Goal: Information Seeking & Learning: Learn about a topic

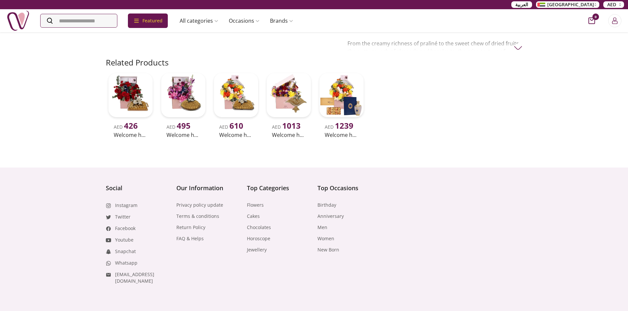
scroll to position [297, 0]
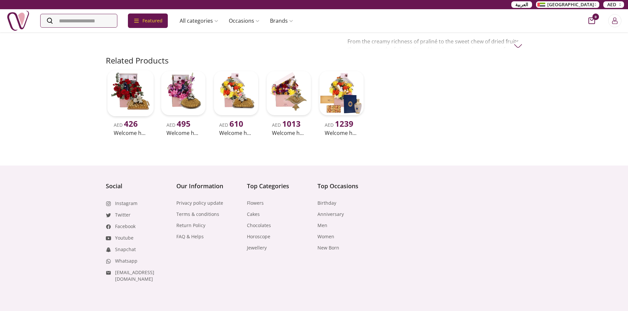
click at [131, 86] on img at bounding box center [130, 93] width 46 height 46
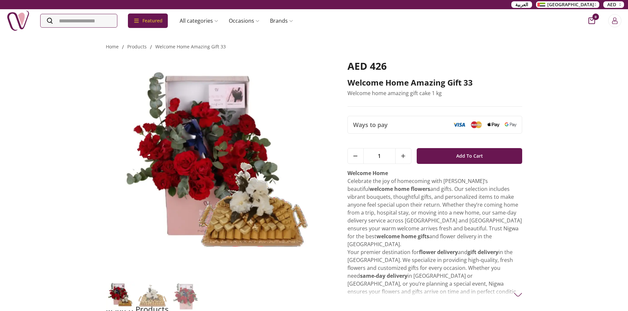
click at [288, 139] on img at bounding box center [217, 169] width 223 height 218
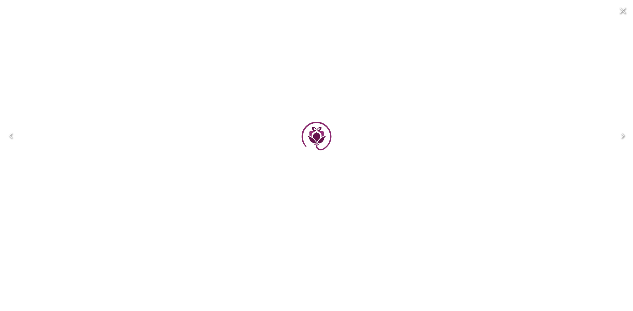
click at [299, 148] on div at bounding box center [316, 135] width 261 height 261
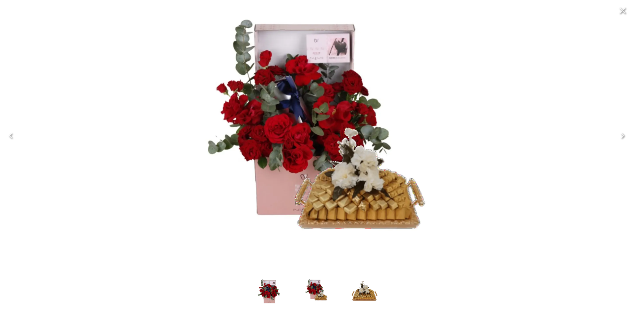
click at [624, 136] on icon "Next" at bounding box center [622, 136] width 11 height 11
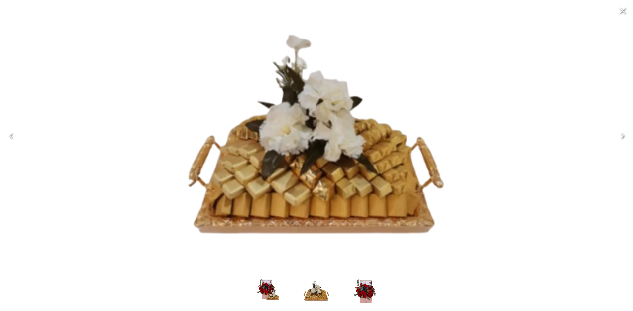
click at [624, 136] on icon "Next" at bounding box center [622, 136] width 11 height 11
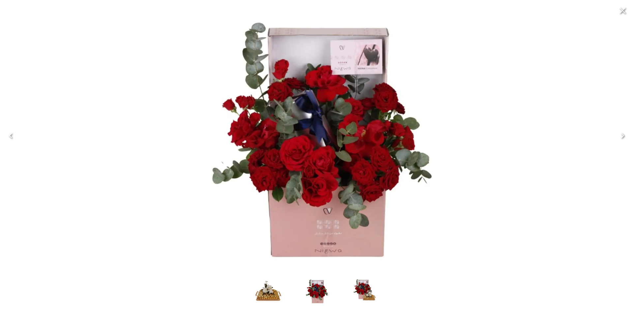
click at [624, 136] on icon "Next" at bounding box center [622, 136] width 11 height 11
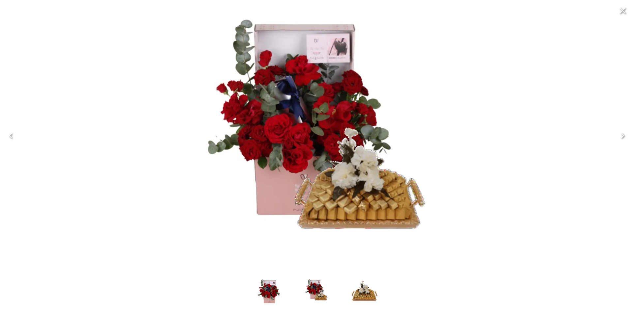
click at [624, 136] on icon "Next" at bounding box center [622, 136] width 11 height 11
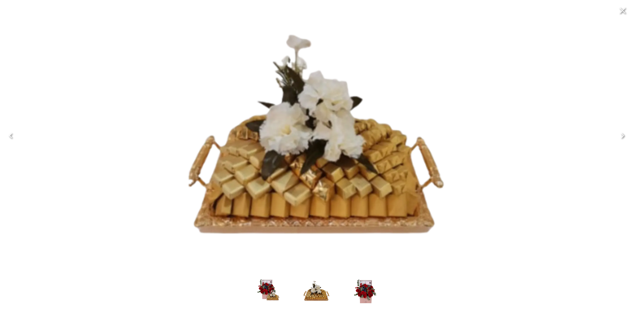
click at [624, 136] on icon "Next" at bounding box center [622, 136] width 11 height 11
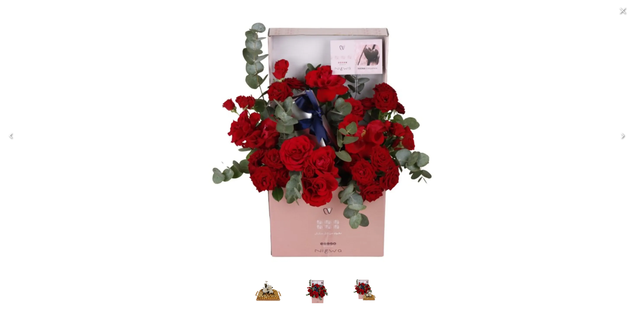
click at [624, 136] on icon "Next" at bounding box center [622, 136] width 11 height 11
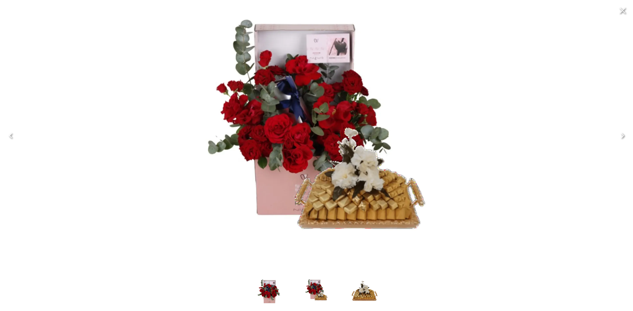
click at [624, 136] on icon "Next" at bounding box center [622, 136] width 11 height 11
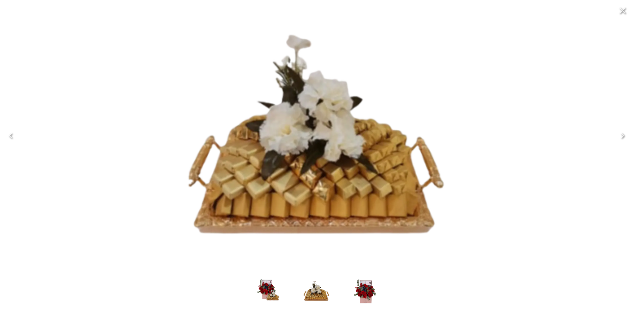
click at [624, 136] on icon "Next" at bounding box center [622, 136] width 11 height 11
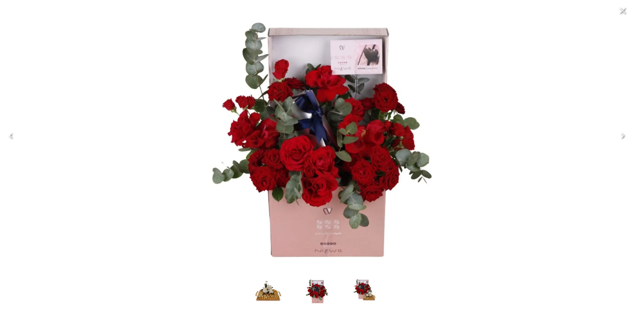
click at [625, 136] on icon "Next" at bounding box center [622, 136] width 11 height 11
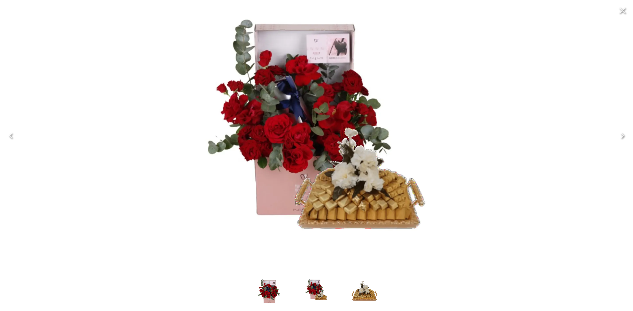
click at [625, 136] on icon "Next" at bounding box center [622, 136] width 11 height 11
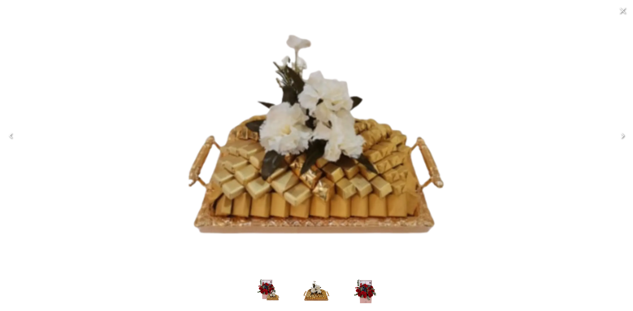
click at [625, 136] on icon "Next" at bounding box center [622, 136] width 11 height 11
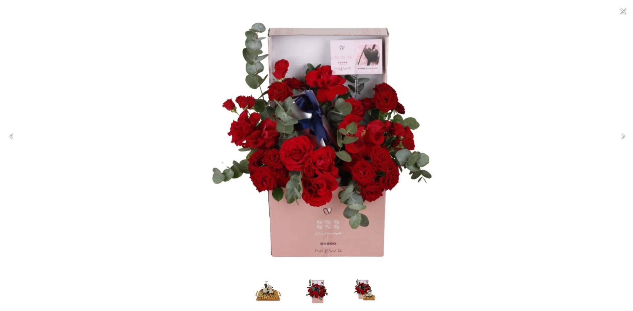
click at [625, 136] on icon "Next" at bounding box center [622, 136] width 11 height 11
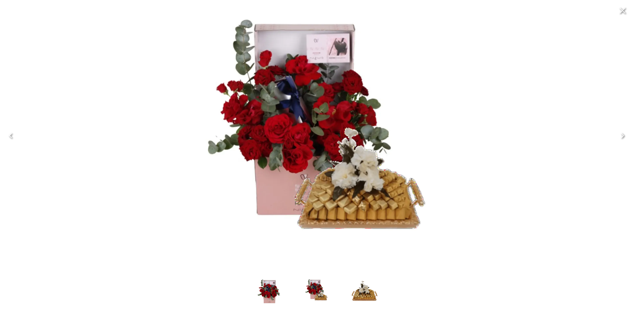
click at [625, 136] on icon "Next" at bounding box center [622, 136] width 11 height 11
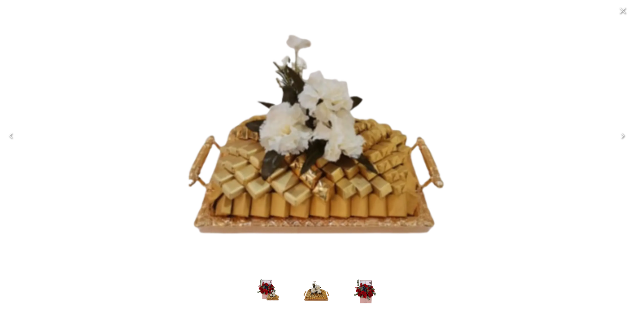
click at [625, 136] on icon "Next" at bounding box center [622, 136] width 11 height 11
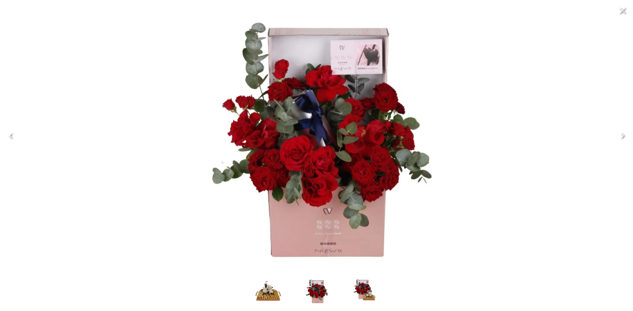
click at [625, 136] on icon "Next" at bounding box center [622, 136] width 11 height 11
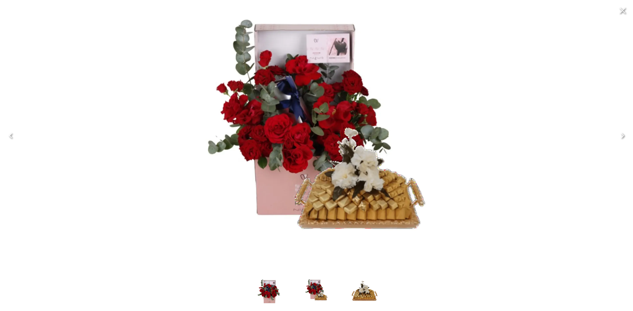
click at [625, 136] on icon "Next" at bounding box center [622, 136] width 11 height 11
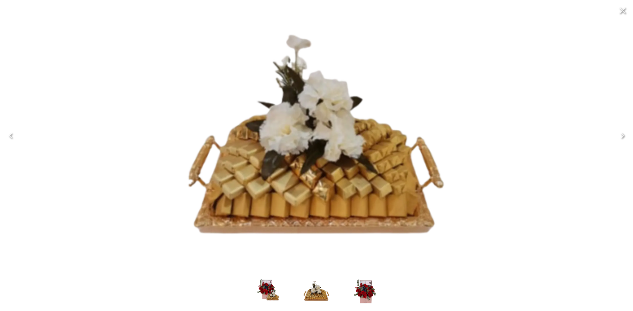
click at [625, 136] on icon "Next" at bounding box center [622, 136] width 11 height 11
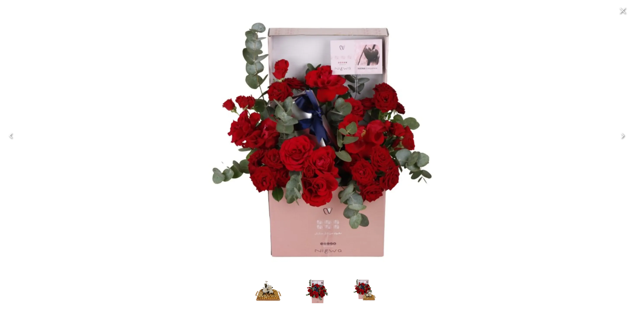
click at [625, 136] on icon "Next" at bounding box center [622, 136] width 11 height 11
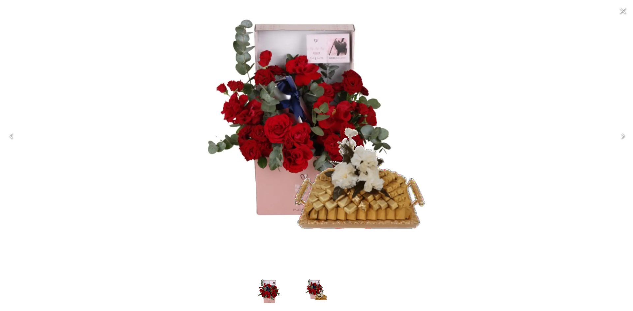
click at [625, 136] on icon "Next" at bounding box center [622, 136] width 11 height 11
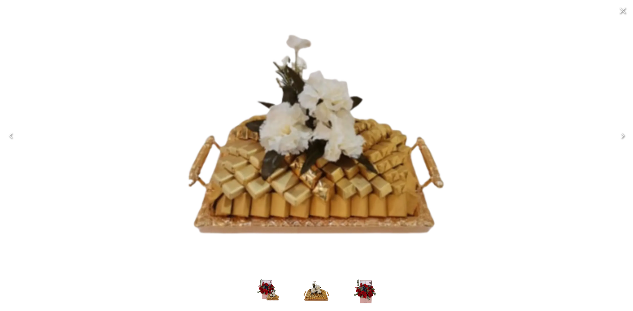
click at [625, 136] on icon "Next" at bounding box center [622, 136] width 11 height 11
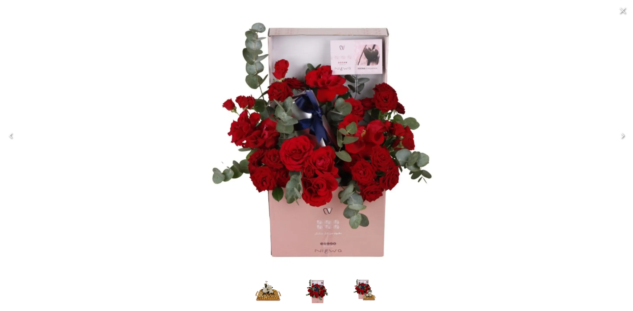
click at [625, 136] on icon "Next" at bounding box center [622, 136] width 11 height 11
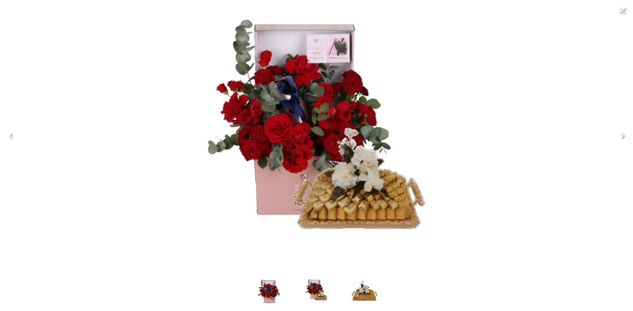
click at [625, 136] on icon "Next" at bounding box center [622, 136] width 11 height 11
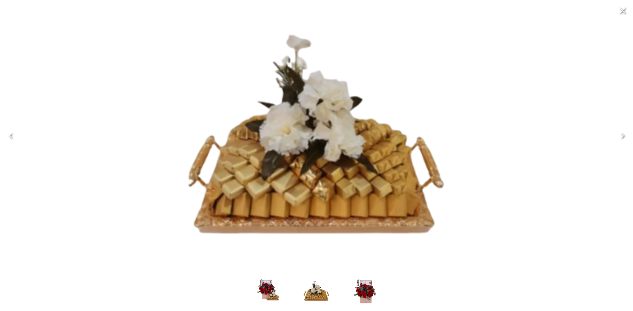
click at [625, 136] on icon "Next" at bounding box center [622, 136] width 11 height 11
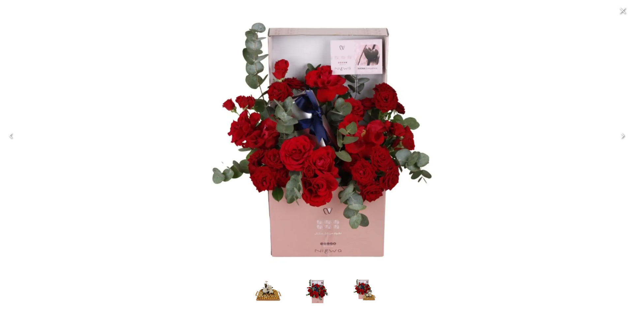
click at [625, 136] on icon "Next" at bounding box center [622, 136] width 11 height 11
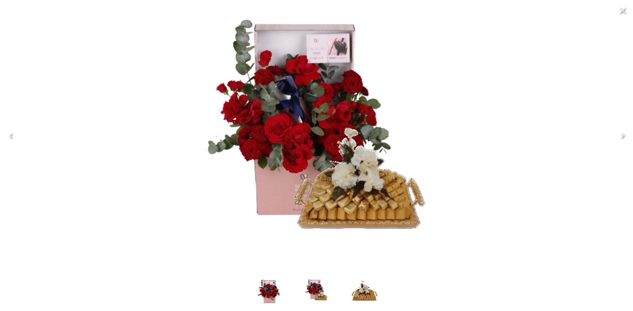
click at [625, 136] on icon "Next" at bounding box center [622, 136] width 11 height 11
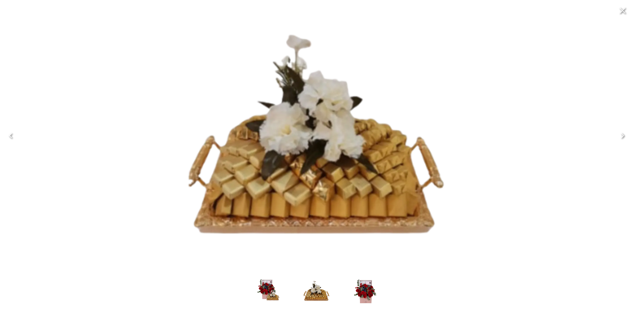
click at [625, 136] on icon "Next" at bounding box center [622, 136] width 11 height 11
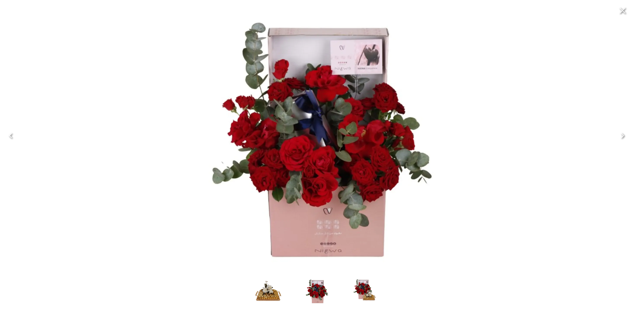
click at [625, 136] on icon "Next" at bounding box center [622, 136] width 11 height 11
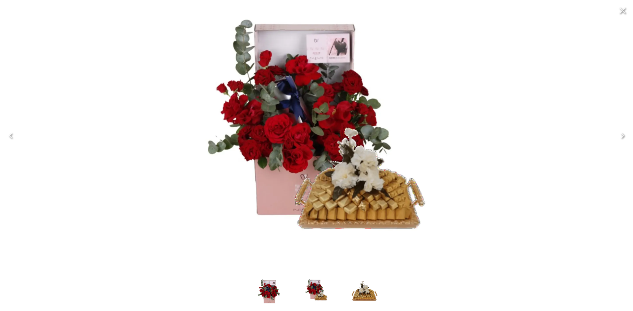
click at [625, 136] on icon "Next" at bounding box center [622, 136] width 11 height 11
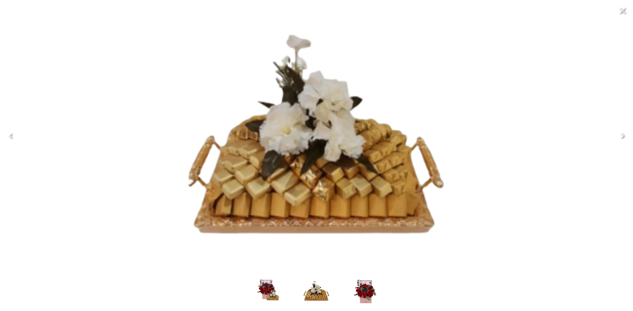
click at [625, 136] on icon "Next" at bounding box center [622, 136] width 11 height 11
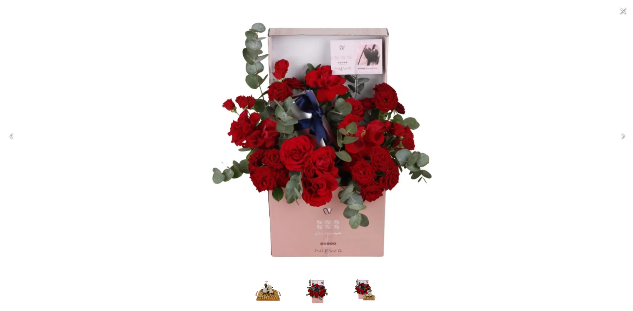
click at [625, 136] on icon "Next" at bounding box center [622, 136] width 11 height 11
